Goal: Find specific page/section: Find specific page/section

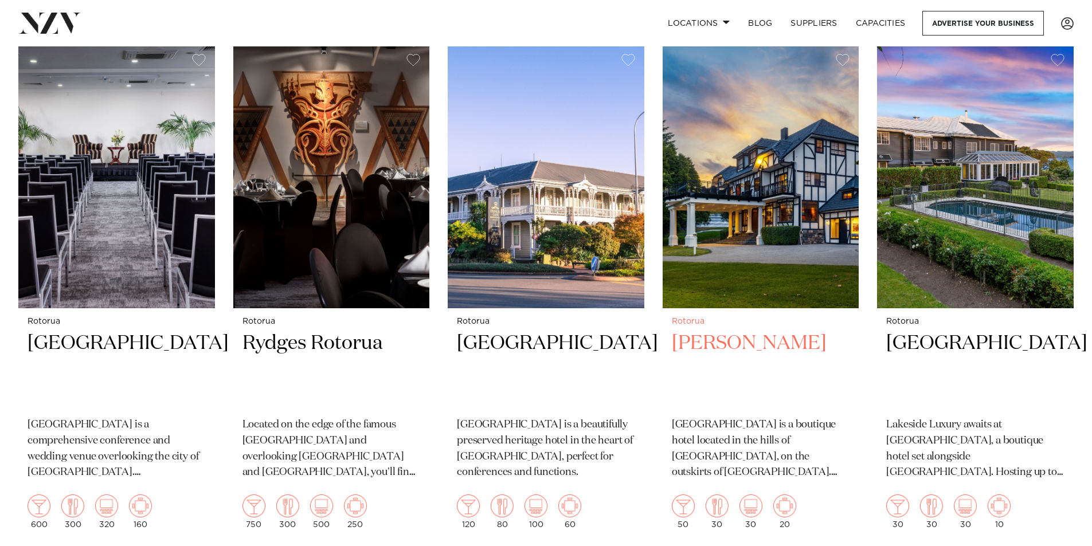
scroll to position [401, 0]
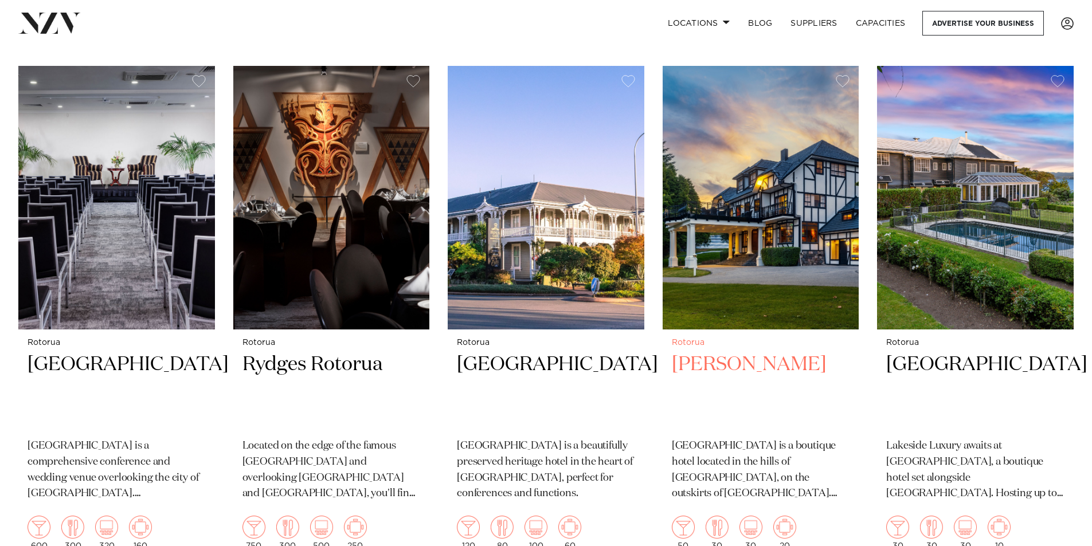
click at [757, 202] on img at bounding box center [761, 198] width 197 height 264
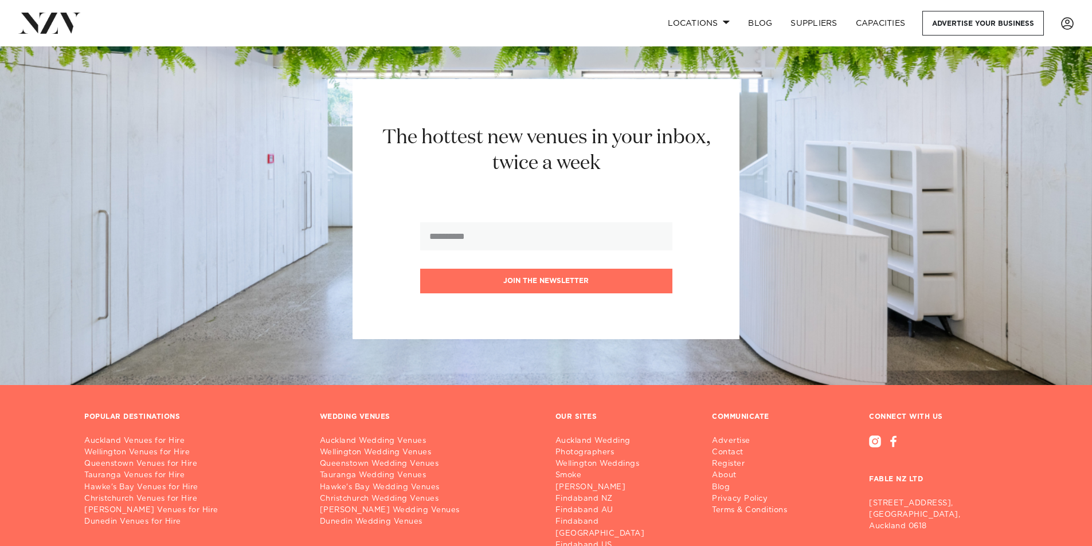
scroll to position [2064, 0]
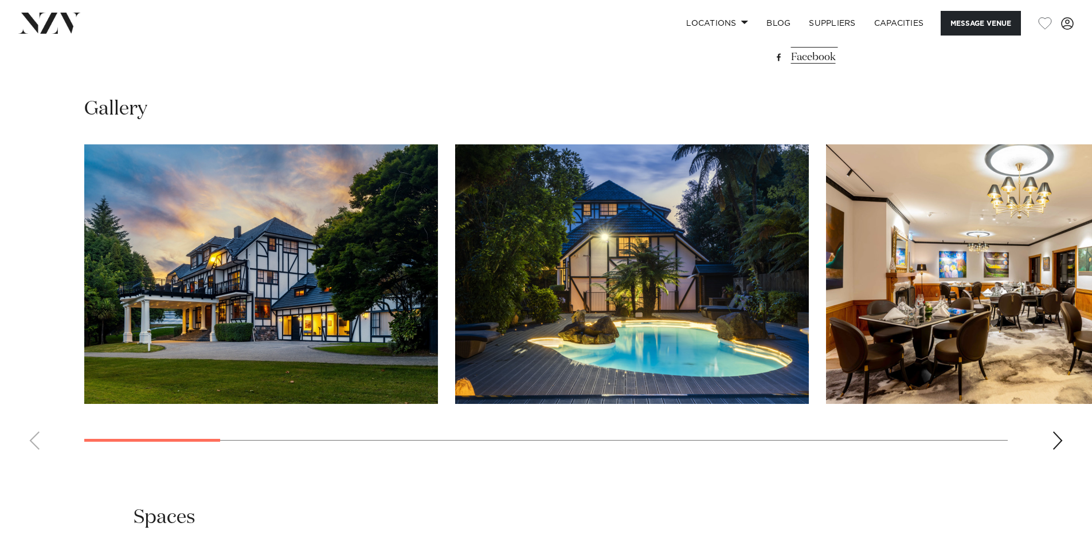
scroll to position [1089, 0]
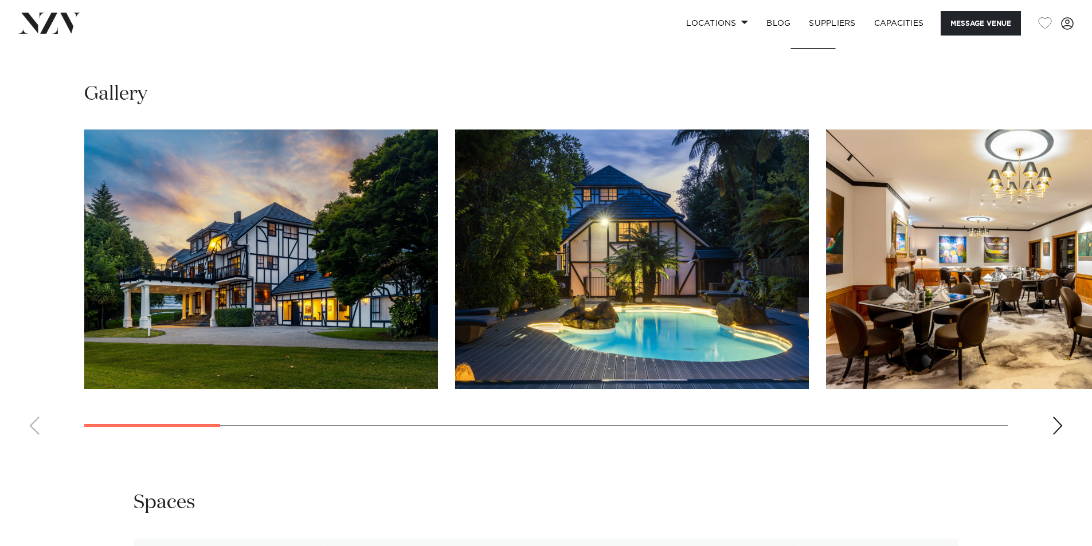
click at [1061, 427] on div "Next slide" at bounding box center [1057, 426] width 11 height 18
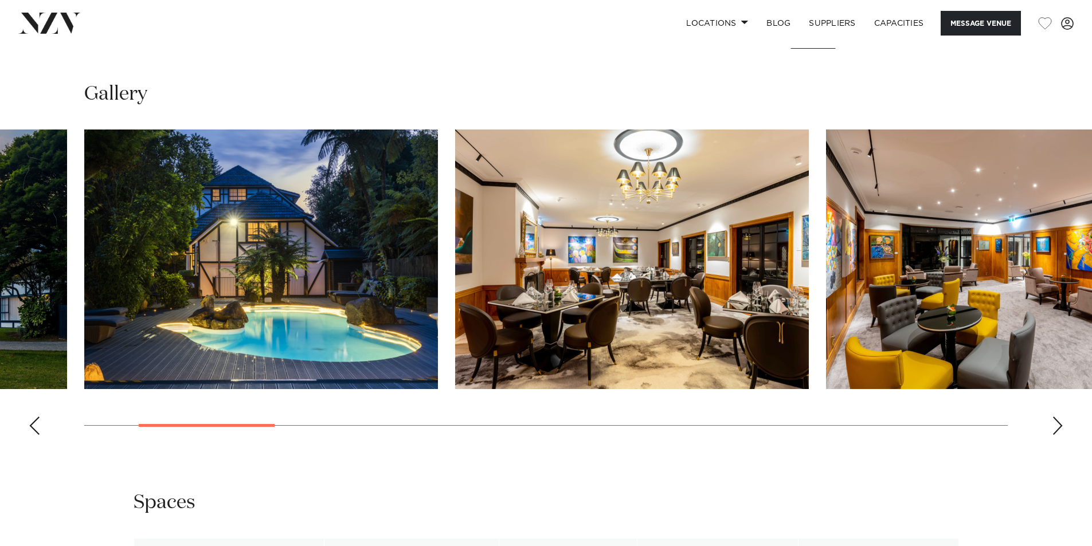
click at [1060, 421] on div "Next slide" at bounding box center [1057, 426] width 11 height 18
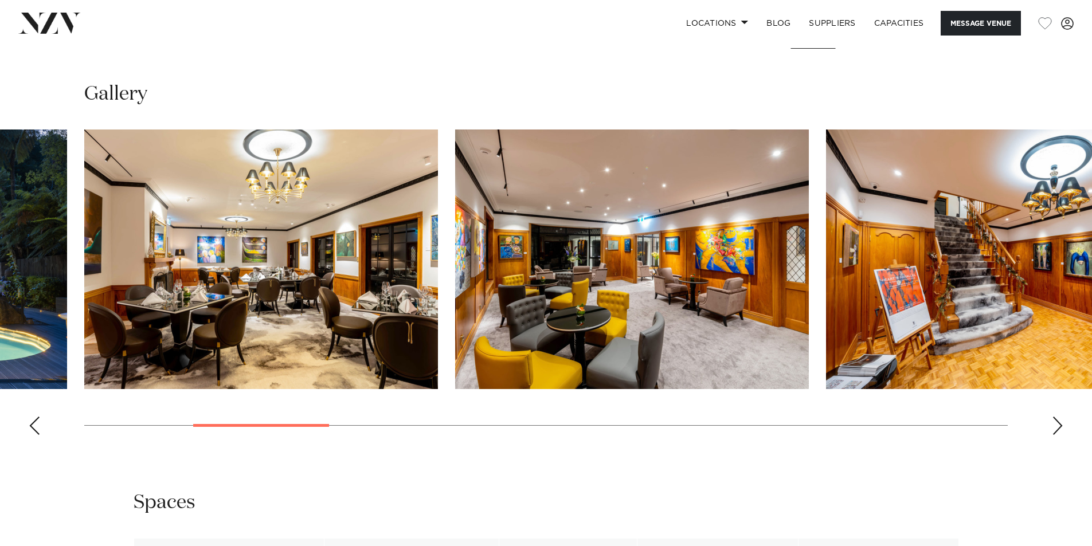
click at [1060, 421] on div "Next slide" at bounding box center [1057, 426] width 11 height 18
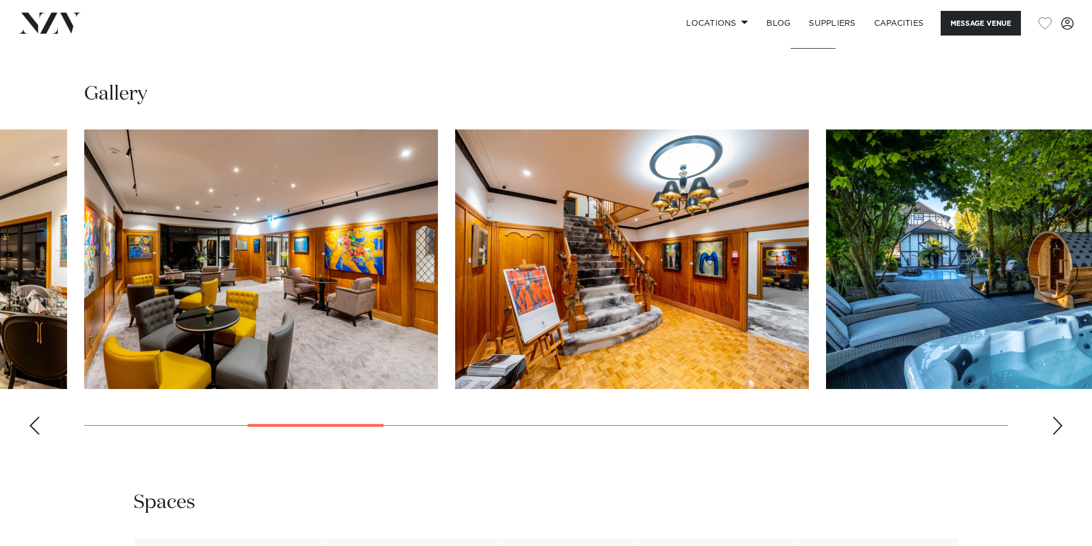
click at [1060, 421] on div "Next slide" at bounding box center [1057, 426] width 11 height 18
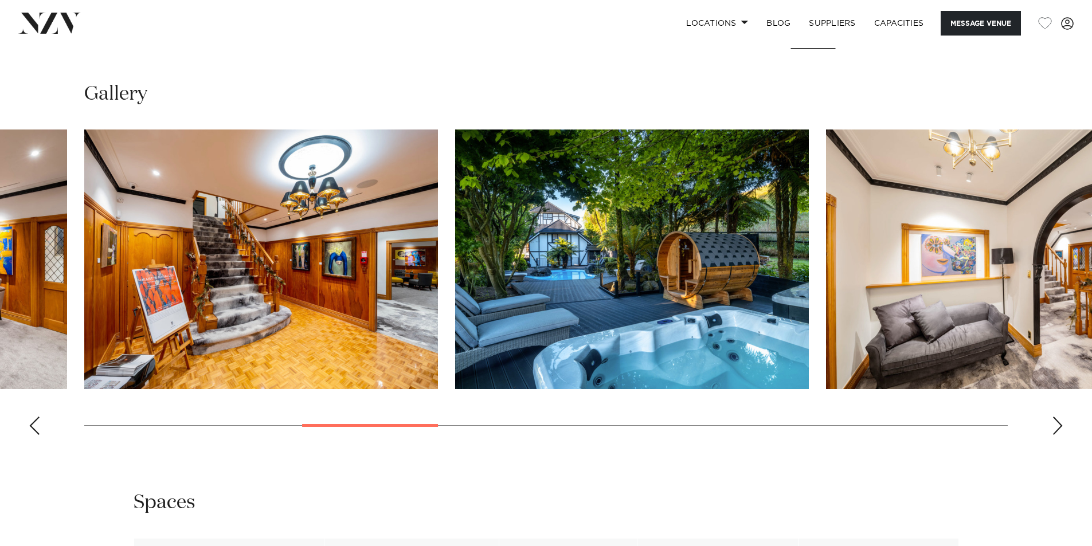
click at [1060, 421] on div "Next slide" at bounding box center [1057, 426] width 11 height 18
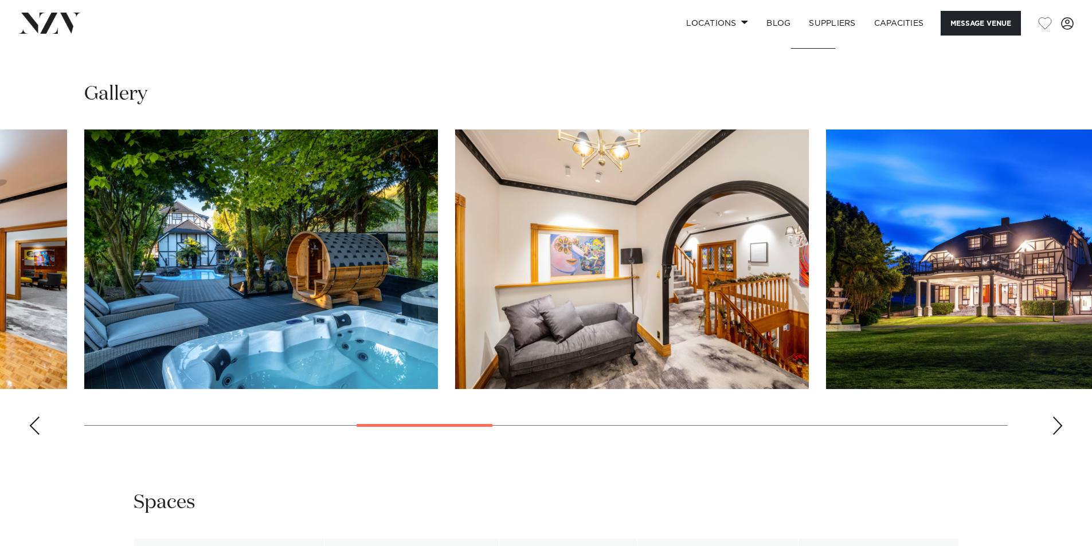
click at [1060, 421] on div "Next slide" at bounding box center [1057, 426] width 11 height 18
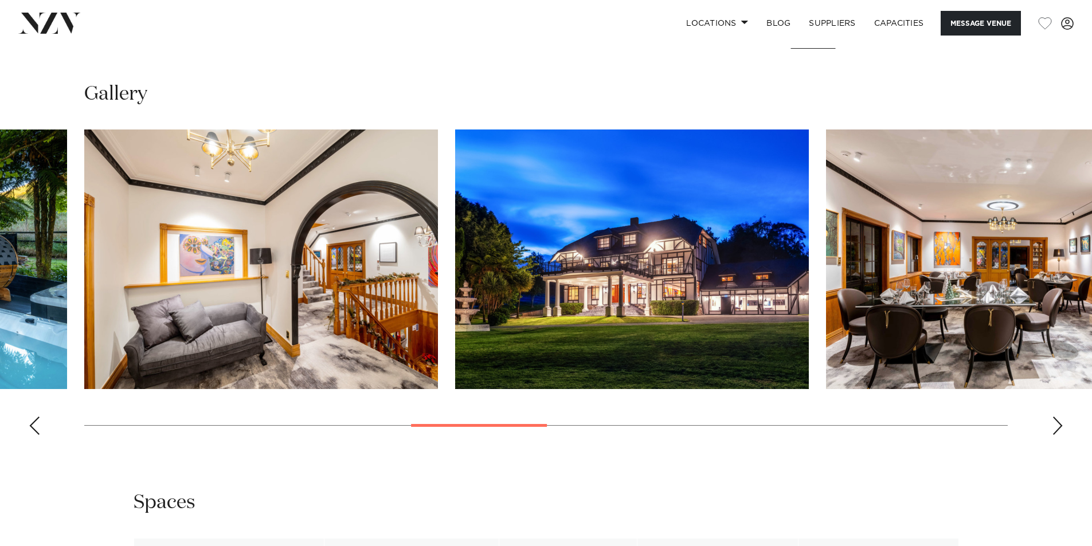
click at [1060, 421] on div "Next slide" at bounding box center [1057, 426] width 11 height 18
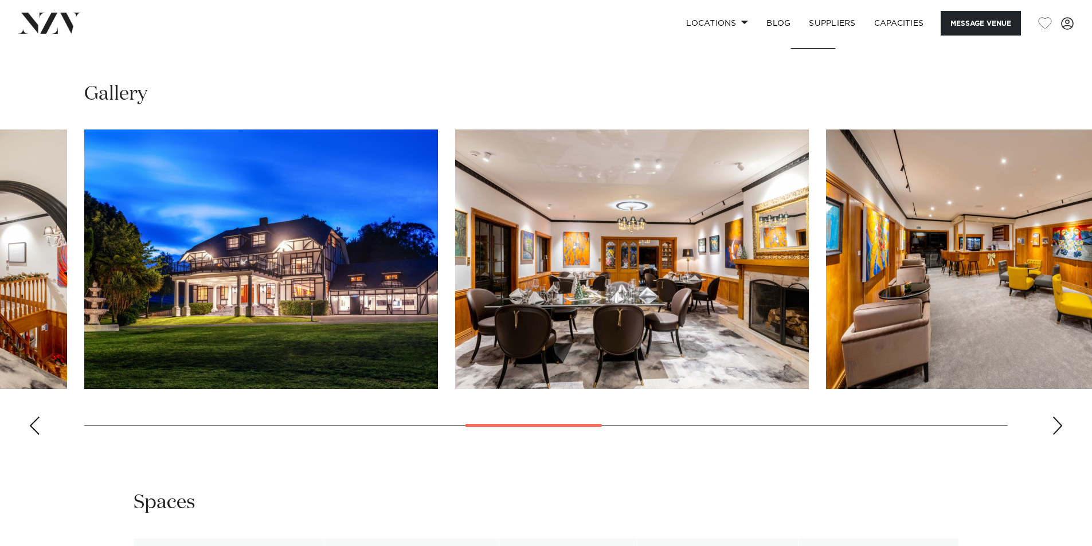
click at [1060, 421] on div "Next slide" at bounding box center [1057, 426] width 11 height 18
